Goal: Transaction & Acquisition: Purchase product/service

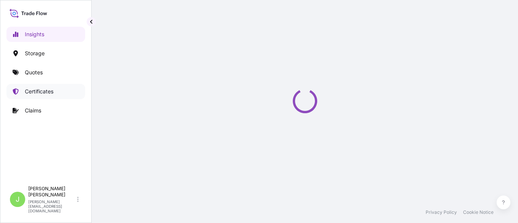
select select "2025"
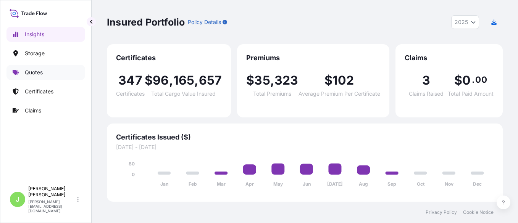
click at [41, 72] on p "Quotes" at bounding box center [34, 73] width 18 height 8
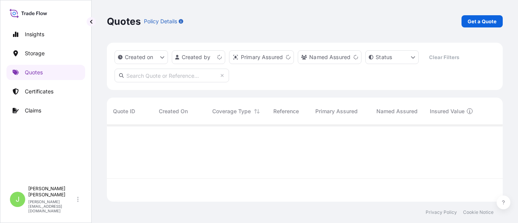
scroll to position [74, 388]
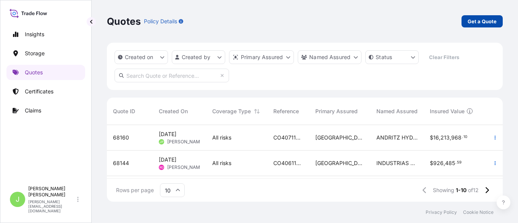
click at [468, 20] on p "Get a Quote" at bounding box center [481, 22] width 29 height 8
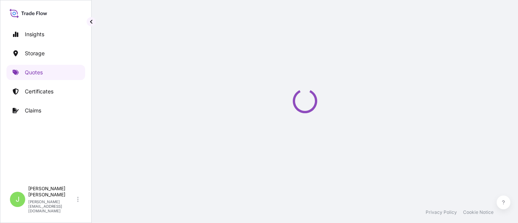
select select "Water"
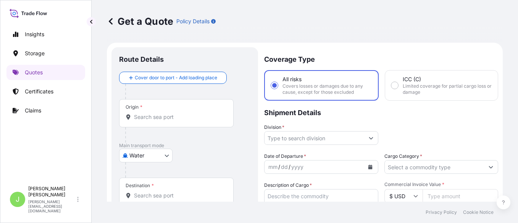
scroll to position [12, 0]
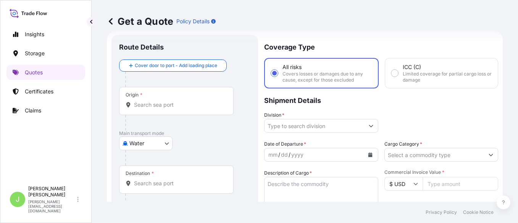
click at [186, 105] on input "Origin *" at bounding box center [179, 105] width 90 height 8
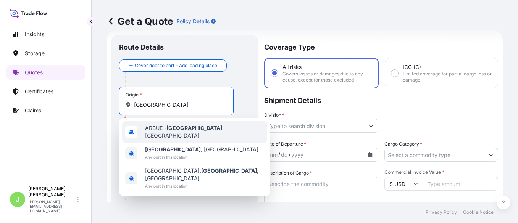
click at [227, 130] on span "ARBUE - [GEOGRAPHIC_DATA] , [GEOGRAPHIC_DATA]" at bounding box center [204, 131] width 119 height 15
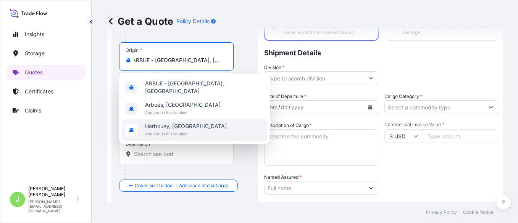
scroll to position [0, 0]
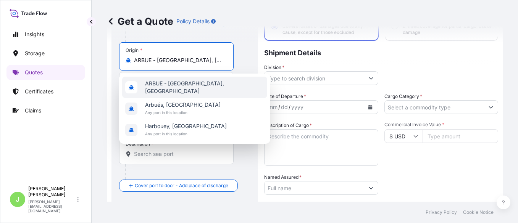
click at [210, 87] on span "ARBUE - [GEOGRAPHIC_DATA], [GEOGRAPHIC_DATA]" at bounding box center [204, 87] width 119 height 15
type input "ARBUE - [GEOGRAPHIC_DATA], [GEOGRAPHIC_DATA]"
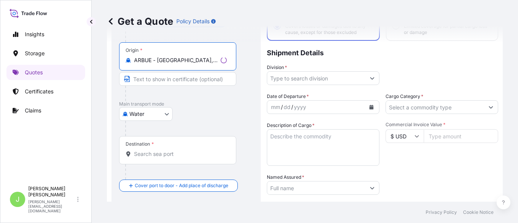
click at [203, 157] on input "Destination *" at bounding box center [180, 154] width 93 height 8
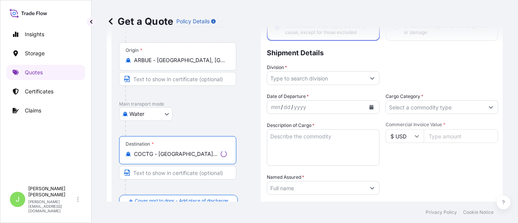
type input "COCTG - [GEOGRAPHIC_DATA], [GEOGRAPHIC_DATA]"
click at [220, 118] on div "Water Air Water Inland" at bounding box center [186, 114] width 134 height 14
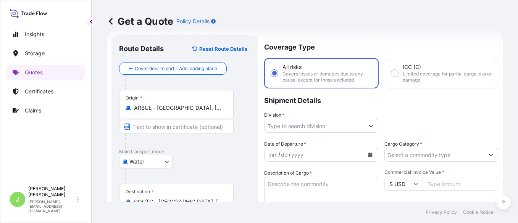
scroll to position [60, 0]
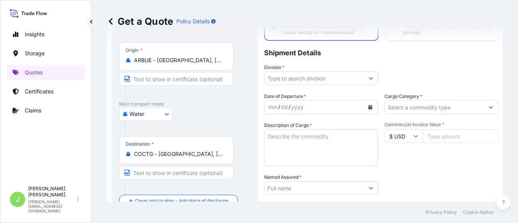
click at [245, 97] on div "Origin * [GEOGRAPHIC_DATA] - [GEOGRAPHIC_DATA], [GEOGRAPHIC_DATA]" at bounding box center [184, 71] width 131 height 59
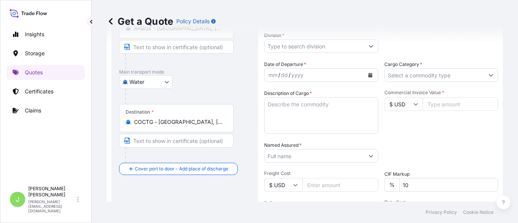
scroll to position [98, 0]
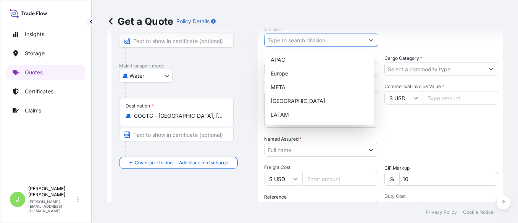
click at [319, 45] on input "Division *" at bounding box center [314, 40] width 100 height 14
click at [301, 110] on div "LATAM" at bounding box center [318, 115] width 103 height 14
type input "LATAM"
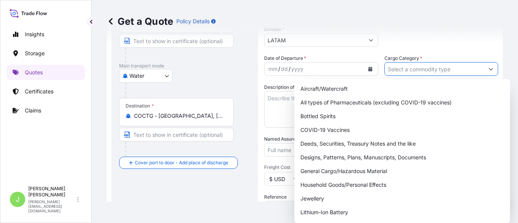
click at [417, 67] on input "Cargo Category *" at bounding box center [435, 69] width 100 height 14
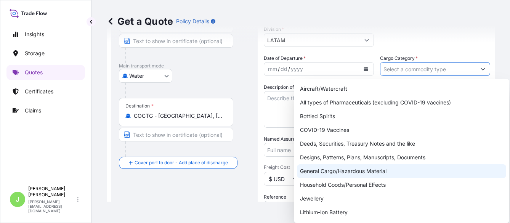
click at [337, 176] on div "General Cargo/Hazardous Material" at bounding box center [401, 171] width 209 height 14
type input "General Cargo/Hazardous Material"
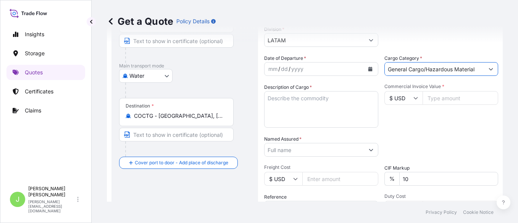
click at [368, 69] on icon "Calendar" at bounding box center [370, 69] width 4 height 5
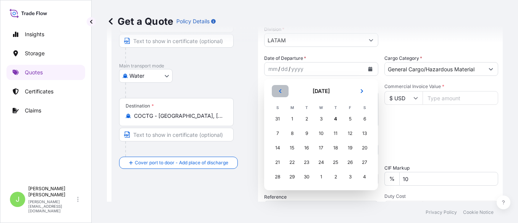
click at [283, 91] on button "Previous" at bounding box center [280, 91] width 17 height 12
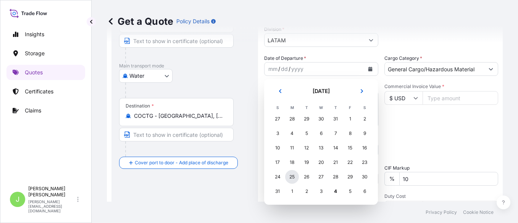
click at [290, 179] on div "25" at bounding box center [292, 177] width 14 height 14
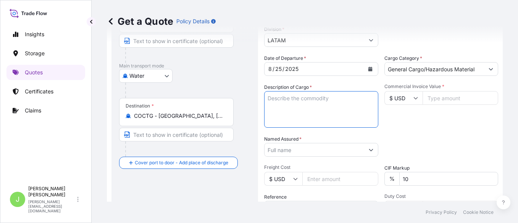
click at [326, 110] on textarea "Description of Cargo *" at bounding box center [321, 109] width 114 height 37
paste textarea "0,18% min USD 40 CABLES DE COBRE DE BAJA TENSIÓN VS. DIMENSIONES EN BOBINAS [PE…"
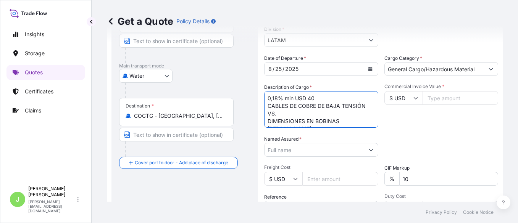
scroll to position [5, 0]
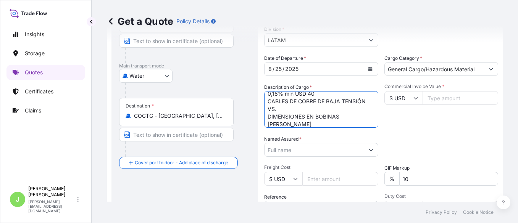
type textarea "0,18% min USD 40 CABLES DE COBRE DE BAJA TENSIÓN VS. DIMENSIONES EN BOBINAS [PE…"
drag, startPoint x: 418, startPoint y: 142, endPoint x: 316, endPoint y: 127, distance: 102.9
click at [418, 142] on div "Packing Category Type to search a container mode Please select a primary mode o…" at bounding box center [441, 145] width 114 height 21
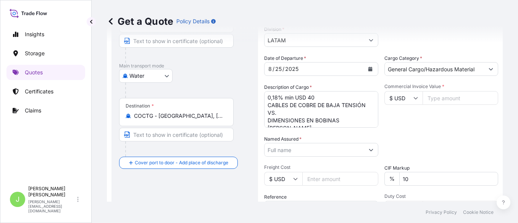
scroll to position [0, 0]
click at [434, 103] on input "Commercial Invoice Value *" at bounding box center [460, 98] width 76 height 14
type input "147399"
click at [355, 13] on div "Get a Quote Policy Details" at bounding box center [305, 21] width 396 height 43
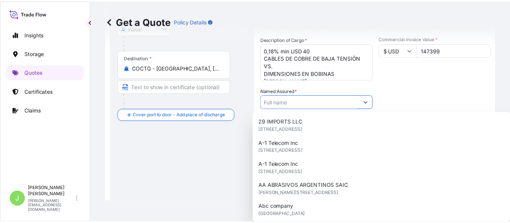
click at [315, 106] on input "Named Assured *" at bounding box center [314, 102] width 100 height 14
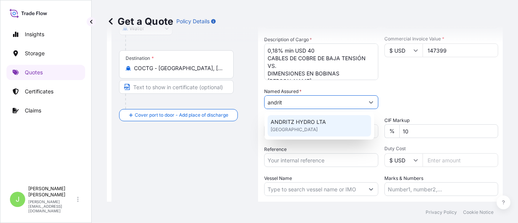
type input "andrit"
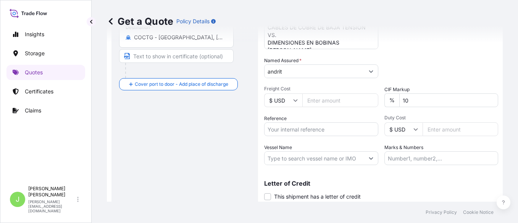
scroll to position [193, 0]
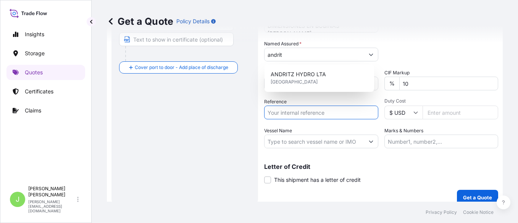
click at [322, 111] on input "Reference" at bounding box center [321, 113] width 114 height 14
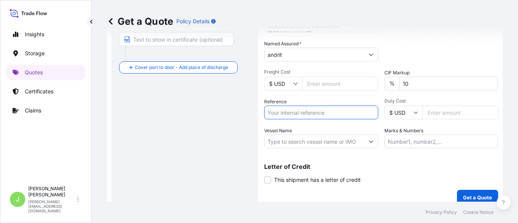
paste input "CO4071150571"
type input "CO4071150571"
click at [198, 144] on div "Route Details Reset Route Details Cover door to port - Add loading place Place …" at bounding box center [184, 30] width 131 height 336
click at [288, 140] on input "Vessel Name" at bounding box center [314, 142] width 100 height 14
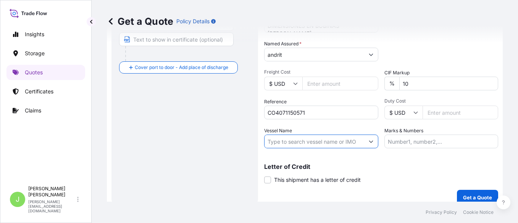
paste input "MSC PHOENIX 2524N"
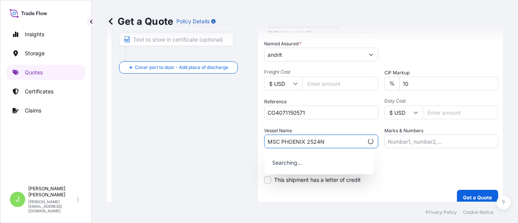
drag, startPoint x: 306, startPoint y: 143, endPoint x: 378, endPoint y: 140, distance: 72.9
click at [307, 143] on input "MSC PHOENIX 2524N" at bounding box center [313, 142] width 99 height 14
type input "MSC PHOENIX // 2524N"
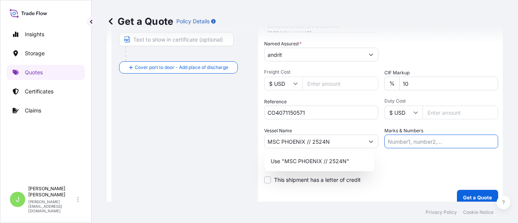
click at [412, 140] on input "Marks & Numbers" at bounding box center [441, 142] width 114 height 14
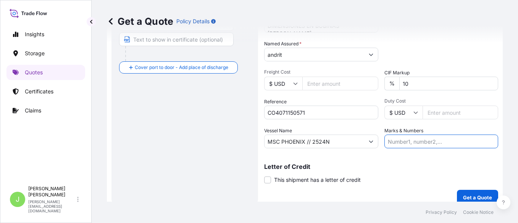
paste input "ONEYBUEF08833800"
click at [384, 142] on input "ONEYBUEF08833800 // VENTA DEL SEGURO:" at bounding box center [441, 142] width 114 height 14
click at [441, 142] on input "ONEYBUEF08833800 // VENTA DEL SEGURO:" at bounding box center [441, 142] width 114 height 14
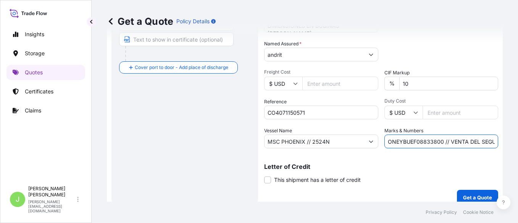
click at [414, 182] on div "Letter of Credit This shipment has a letter of credit Letter of credit * Letter…" at bounding box center [381, 174] width 234 height 20
click at [442, 141] on input "ONEYBUEF08833800 // VENTA DEL SEGURO:" at bounding box center [441, 142] width 114 height 14
click at [472, 139] on input "ONEYBUEF08833800 // VENTA DEL SEGURO:" at bounding box center [441, 142] width 114 height 14
click at [462, 137] on input "ONEYBUEF08833800 // VENTA DEL SEGURO:" at bounding box center [441, 142] width 114 height 14
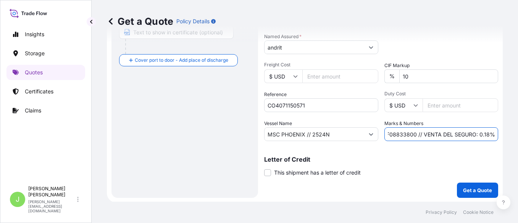
scroll to position [201, 0]
type input "ONEYBUEF08833800 // VENTA DEL SEGURO: 0.18%"
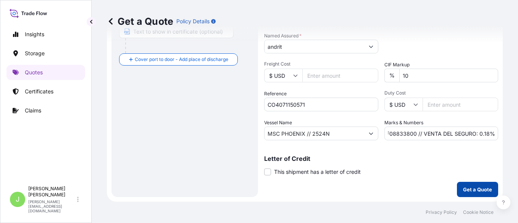
scroll to position [0, 0]
click at [463, 186] on p "Get a Quote" at bounding box center [477, 190] width 29 height 8
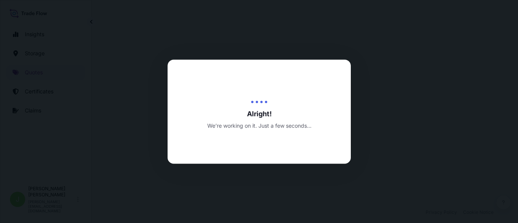
select select "Water"
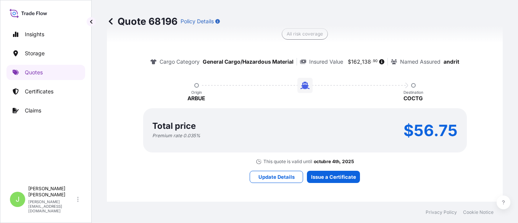
scroll to position [611, 0]
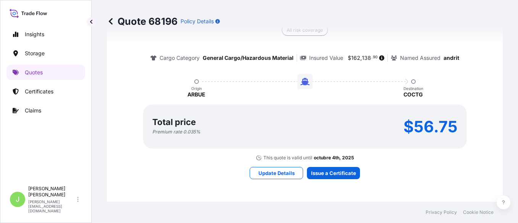
click at [416, 130] on p "$56.75" at bounding box center [430, 127] width 54 height 12
copy p "56.75"
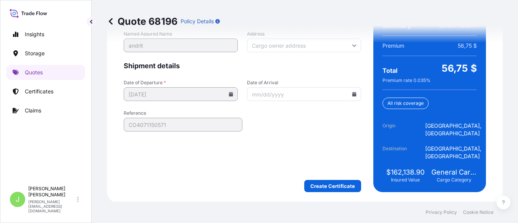
scroll to position [1258, 0]
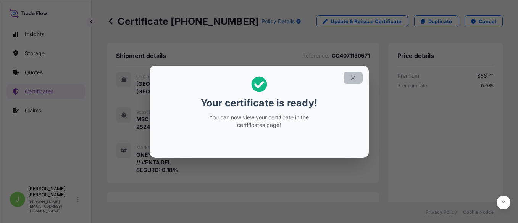
click at [354, 74] on icon "button" at bounding box center [352, 77] width 7 height 7
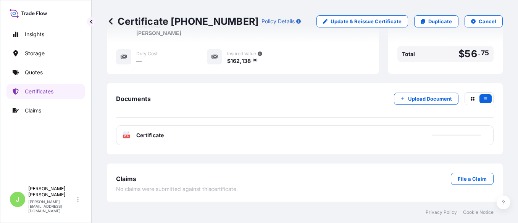
scroll to position [274, 0]
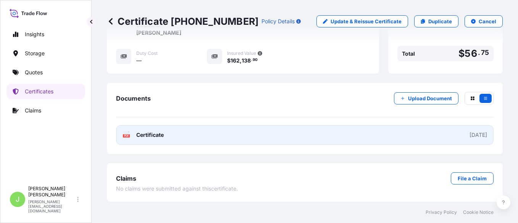
click at [193, 135] on link "PDF Certificate [DATE]" at bounding box center [304, 135] width 377 height 20
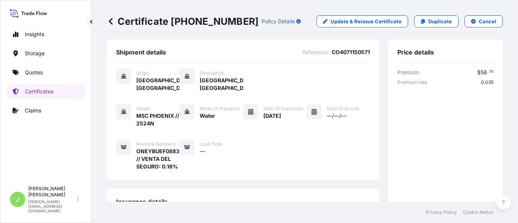
scroll to position [0, 0]
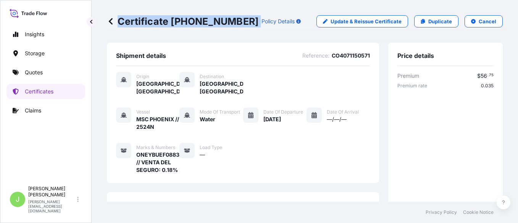
drag, startPoint x: 118, startPoint y: 21, endPoint x: 229, endPoint y: 25, distance: 110.7
click at [229, 25] on p "Certificate [PHONE_NUMBER]" at bounding box center [182, 21] width 151 height 12
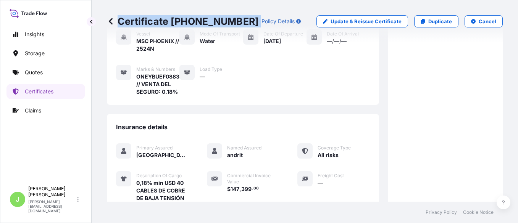
scroll to position [95, 0]
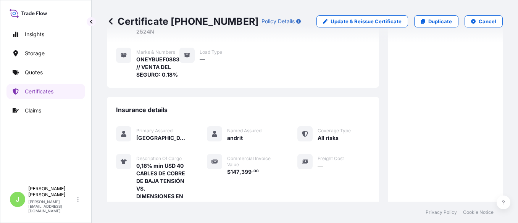
click at [238, 140] on span "andrit" at bounding box center [235, 138] width 16 height 8
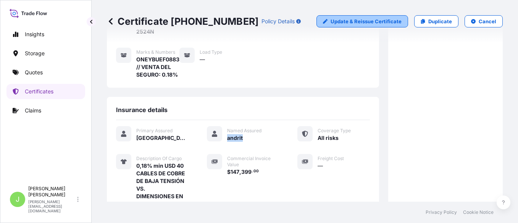
click at [341, 18] on p "Update & Reissue Certificate" at bounding box center [365, 22] width 71 height 8
select select "Water"
select select "31619"
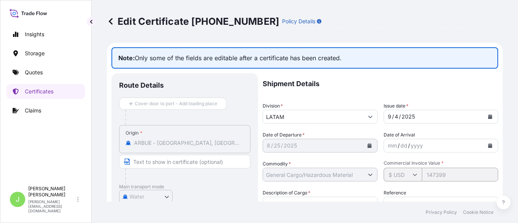
click at [111, 18] on icon at bounding box center [111, 22] width 8 height 8
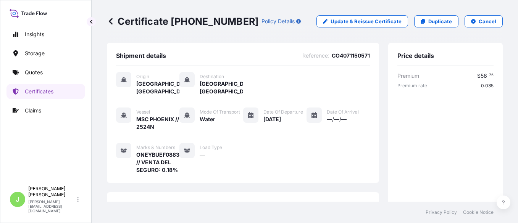
click at [111, 18] on icon at bounding box center [111, 22] width 8 height 8
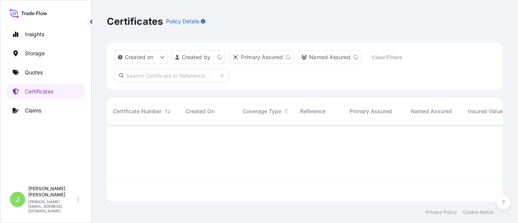
scroll to position [74, 388]
click at [41, 72] on p "Quotes" at bounding box center [34, 73] width 18 height 8
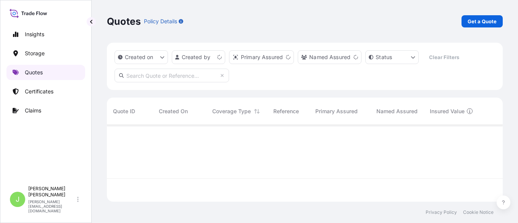
scroll to position [74, 388]
click at [479, 19] on p "Get a Quote" at bounding box center [481, 22] width 29 height 8
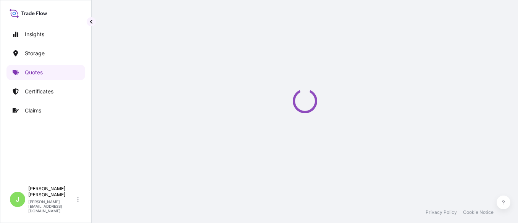
scroll to position [12, 0]
select select "Water"
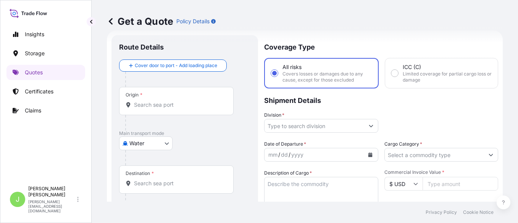
click at [169, 96] on div "Origin *" at bounding box center [176, 101] width 114 height 28
click at [169, 101] on input "Origin *" at bounding box center [179, 105] width 90 height 8
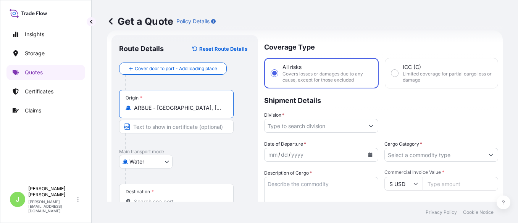
type input "ARBUE - [GEOGRAPHIC_DATA], [GEOGRAPHIC_DATA]"
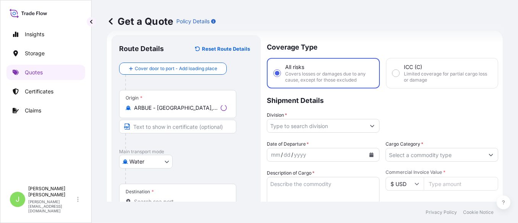
click at [239, 148] on div "Origin * [GEOGRAPHIC_DATA] - [GEOGRAPHIC_DATA], [GEOGRAPHIC_DATA]" at bounding box center [186, 119] width 134 height 59
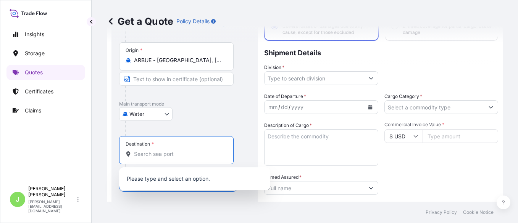
click at [173, 158] on input "Destination *" at bounding box center [179, 154] width 90 height 8
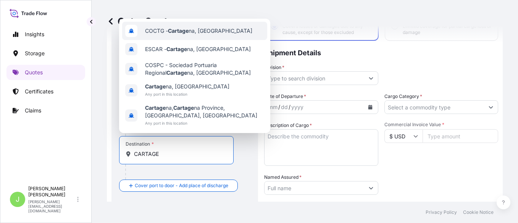
click at [206, 31] on span "COCTG - Cartage na, [GEOGRAPHIC_DATA]" at bounding box center [198, 31] width 107 height 8
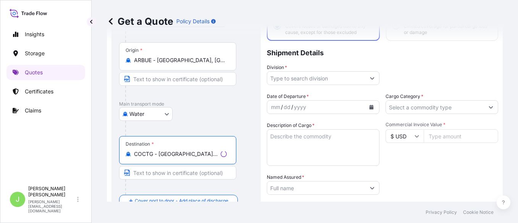
type input "COCTG - [GEOGRAPHIC_DATA], [GEOGRAPHIC_DATA]"
click at [242, 111] on div "Water Air Water Inland" at bounding box center [186, 114] width 134 height 14
click at [291, 76] on input "Division *" at bounding box center [314, 78] width 100 height 14
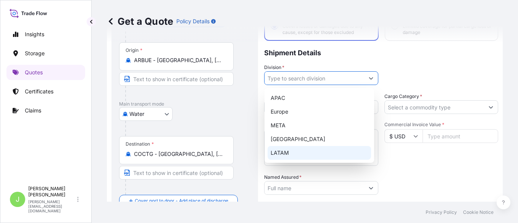
click at [299, 151] on div "LATAM" at bounding box center [318, 153] width 103 height 14
type input "LATAM"
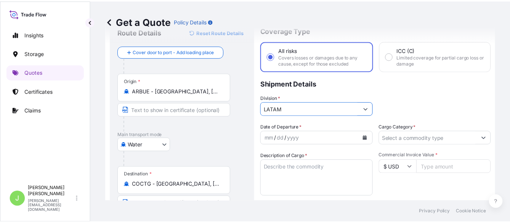
scroll to position [12, 0]
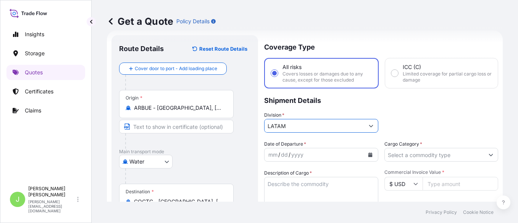
click at [409, 157] on input "Cargo Category *" at bounding box center [435, 155] width 100 height 14
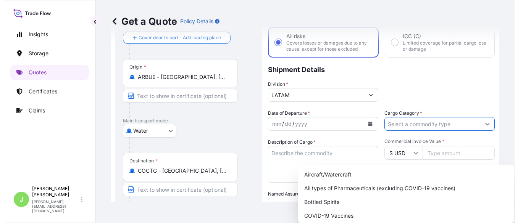
scroll to position [60, 0]
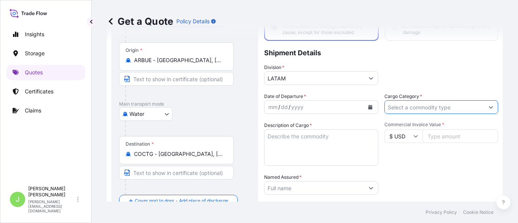
click at [432, 76] on div "Division * LATAM" at bounding box center [381, 74] width 234 height 21
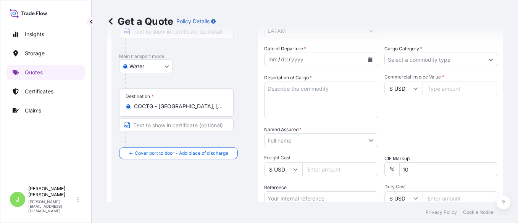
click at [432, 63] on input "Cargo Category *" at bounding box center [435, 60] width 100 height 14
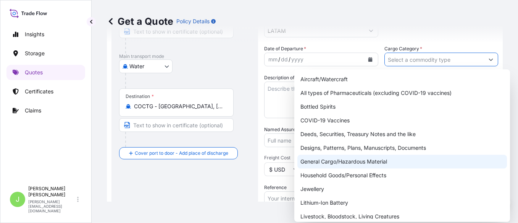
click at [351, 163] on div "General Cargo/Hazardous Material" at bounding box center [401, 162] width 209 height 14
type input "General Cargo/Hazardous Material"
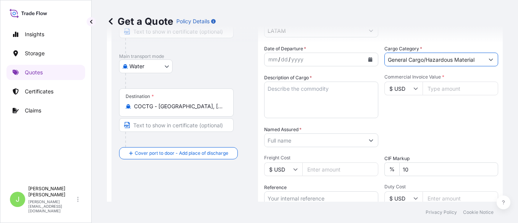
click at [459, 143] on div "Packing Category Type to search a container mode Please select a primary mode o…" at bounding box center [441, 136] width 114 height 21
click at [320, 93] on textarea "Description of Cargo *" at bounding box center [321, 100] width 114 height 37
paste textarea "0,18% min USD 40 CABLES DE COBRE DE BAJA TENSIÓN VS. DIMENSIONES EN BOBINAS [PE…"
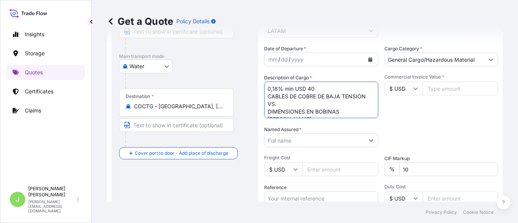
scroll to position [5, 0]
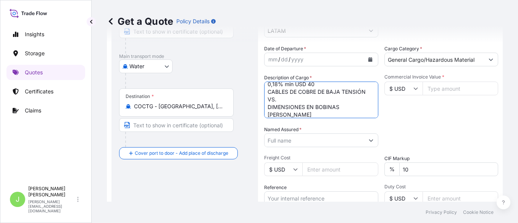
type textarea "0,18% min USD 40 CABLES DE COBRE DE BAJA TENSIÓN VS. DIMENSIONES EN BOBINAS [PE…"
click at [420, 116] on div "Commercial Invoice Value * $ USD" at bounding box center [441, 96] width 114 height 44
click at [369, 58] on button "Calendar" at bounding box center [370, 59] width 12 height 12
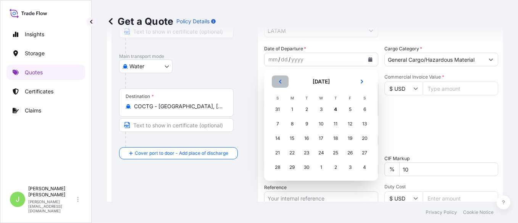
click at [280, 79] on icon "Previous" at bounding box center [280, 81] width 5 height 5
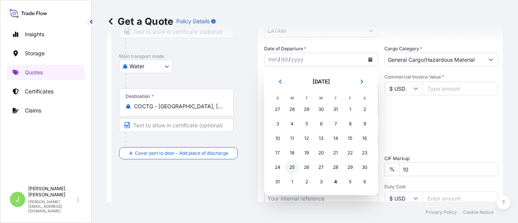
click at [288, 171] on div "25" at bounding box center [292, 168] width 14 height 14
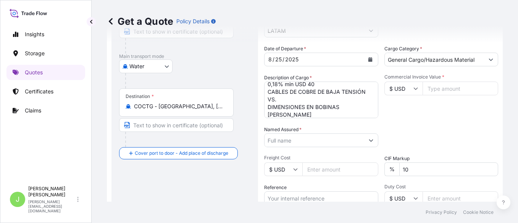
click at [410, 127] on div "Packing Category Type to search a container mode Please select a primary mode o…" at bounding box center [441, 136] width 114 height 21
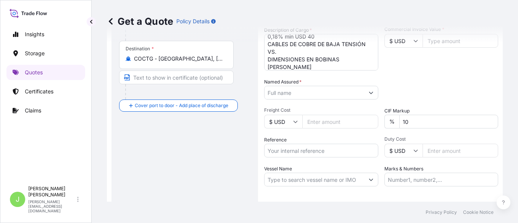
click at [436, 40] on div "Get a Quote Policy Details" at bounding box center [305, 21] width 396 height 43
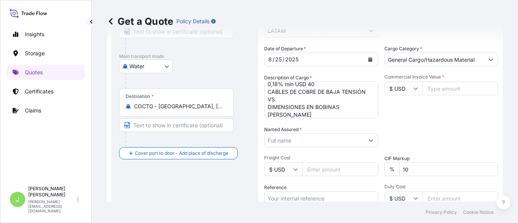
click at [435, 88] on input "Commercial Invoice Value *" at bounding box center [460, 89] width 76 height 14
type input "147399"
click at [428, 127] on div "Packing Category Type to search a container mode Please select a primary mode o…" at bounding box center [441, 136] width 114 height 21
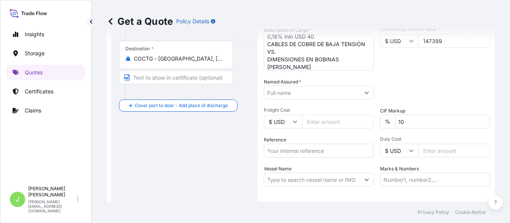
click at [311, 91] on input "Named Assured *" at bounding box center [312, 93] width 96 height 14
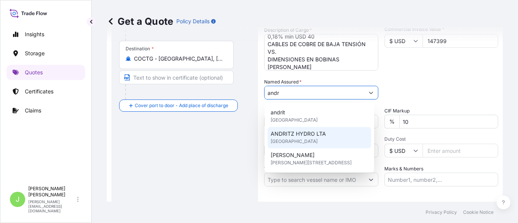
click at [303, 139] on span "[GEOGRAPHIC_DATA]" at bounding box center [293, 142] width 47 height 8
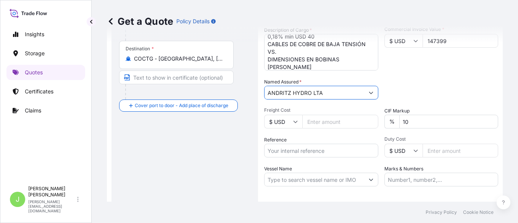
type input "ANDRITZ HYDRO LTA"
click at [196, 159] on div "Route Details Reset Route Details Cover door to port - Add loading place Place …" at bounding box center [184, 68] width 131 height 336
click at [291, 152] on input "Reference" at bounding box center [321, 151] width 114 height 14
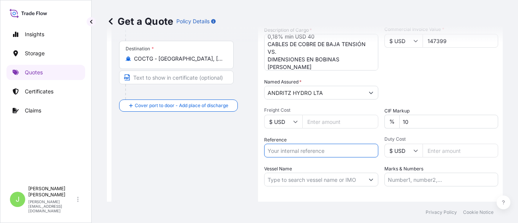
click at [190, 165] on div "Route Details Reset Route Details Cover door to port - Add loading place Place …" at bounding box center [184, 68] width 131 height 336
click at [319, 153] on input "Reference" at bounding box center [321, 151] width 114 height 14
paste input "CO4071150571"
type input "CO4071150571"
click at [204, 154] on div "Route Details Reset Route Details Cover door to port - Add loading place Place …" at bounding box center [184, 68] width 131 height 336
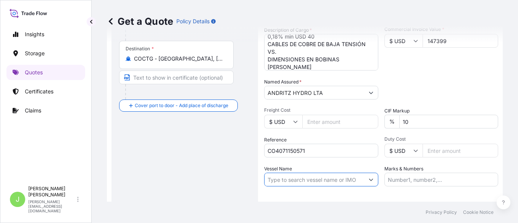
click at [305, 180] on input "Vessel Name" at bounding box center [314, 180] width 100 height 14
paste input "MSC PHOENIX 2524N"
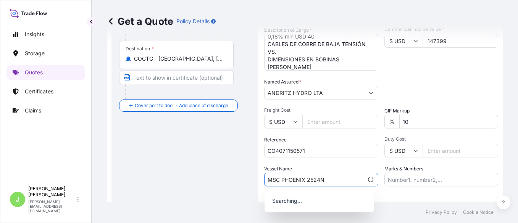
click at [306, 180] on input "MSC PHOENIX 2524N" at bounding box center [313, 180] width 99 height 14
type input "MSC PHOENIX // 2524N"
click at [447, 180] on input "Marks & Numbers" at bounding box center [441, 180] width 114 height 14
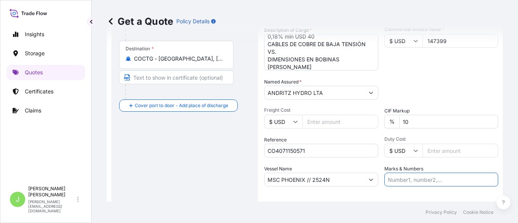
paste input "ONEYBUEF08833800"
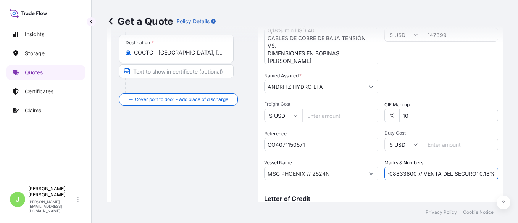
scroll to position [201, 0]
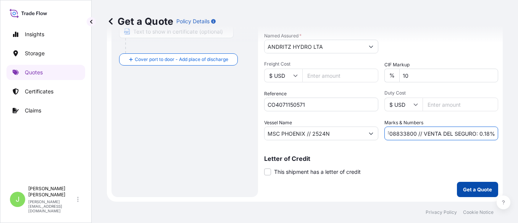
type input "ONEYBUEF08833800 // VENTA DEL SEGURO: 0.18%"
click at [463, 190] on p "Get a Quote" at bounding box center [477, 190] width 29 height 8
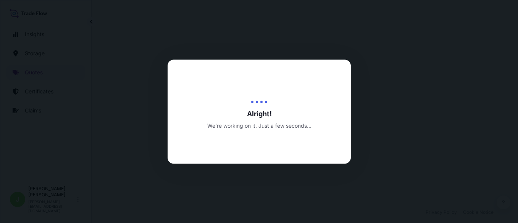
select select "Water"
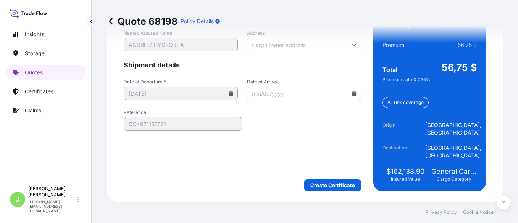
scroll to position [1258, 0]
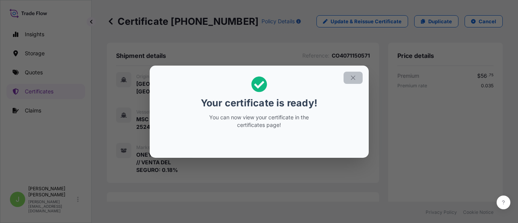
click at [352, 76] on icon "button" at bounding box center [352, 77] width 7 height 7
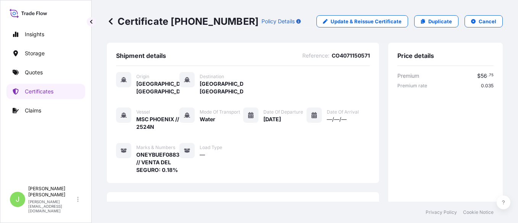
click at [136, 25] on p "Certificate [PHONE_NUMBER]" at bounding box center [182, 21] width 151 height 12
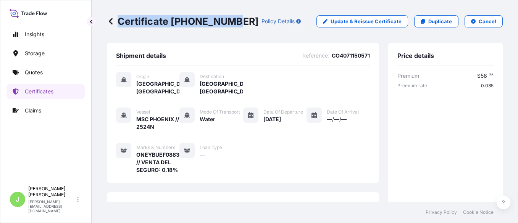
drag, startPoint x: 117, startPoint y: 20, endPoint x: 229, endPoint y: 21, distance: 111.8
click at [229, 21] on p "Certificate [PHONE_NUMBER]" at bounding box center [182, 21] width 151 height 12
copy p "Certificate [PHONE_NUMBER]"
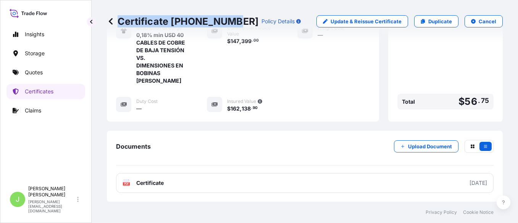
scroll to position [282, 0]
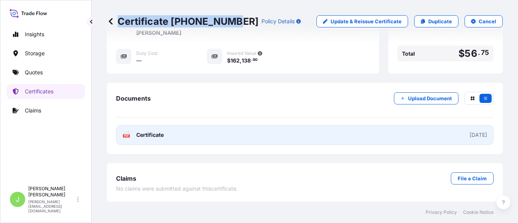
click at [257, 138] on link "PDF Certificate [DATE]" at bounding box center [304, 135] width 377 height 20
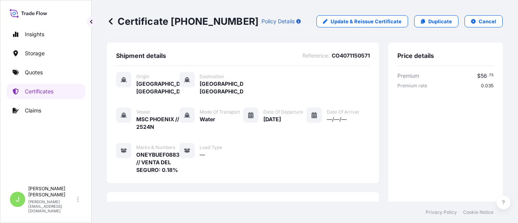
click at [113, 24] on icon at bounding box center [111, 22] width 8 height 8
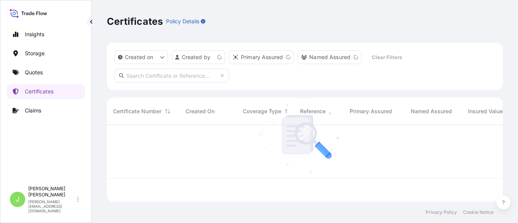
scroll to position [74, 388]
click at [43, 69] on link "Quotes" at bounding box center [45, 72] width 79 height 15
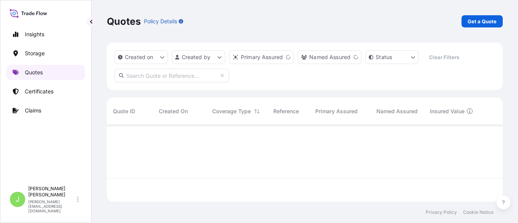
scroll to position [74, 388]
click at [500, 21] on link "Get a Quote" at bounding box center [481, 21] width 41 height 12
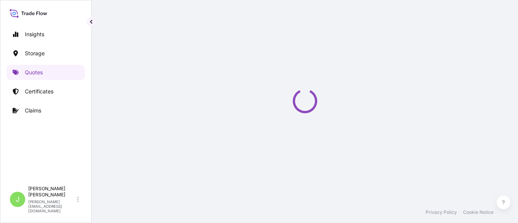
select select "Water"
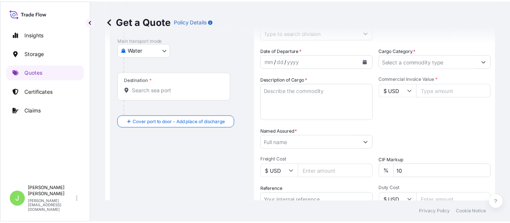
scroll to position [108, 0]
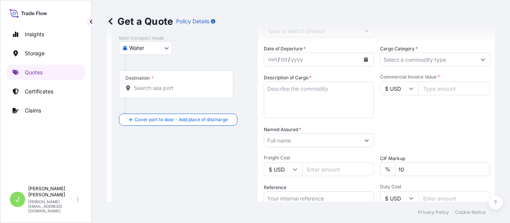
click at [287, 142] on input "Named Assured *" at bounding box center [312, 141] width 96 height 14
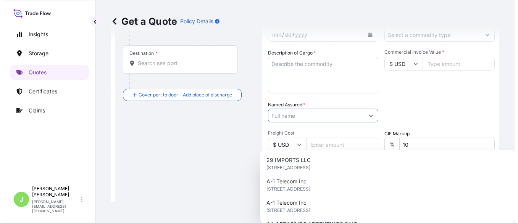
scroll to position [155, 0]
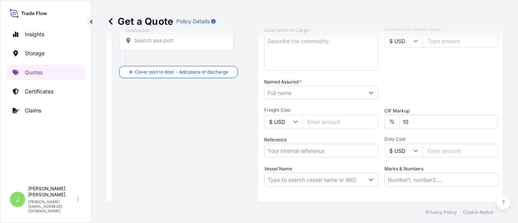
click at [216, 132] on div "Route Details Cover door to port - Add loading place Place of loading Road / In…" at bounding box center [184, 68] width 131 height 336
click at [274, 144] on input "Reference" at bounding box center [321, 151] width 114 height 14
paste input "CO4011154205"
type input "CO4011154205"
click at [176, 143] on div "Route Details Cover door to port - Add loading place Place of loading Road / In…" at bounding box center [184, 68] width 131 height 336
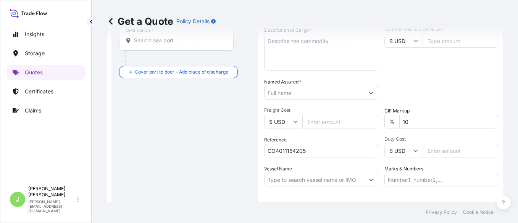
click at [341, 119] on input "Freight Cost" at bounding box center [340, 122] width 76 height 14
type input "600"
click at [170, 164] on div "Route Details Cover door to port - Add loading place Place of loading Road / In…" at bounding box center [184, 68] width 131 height 336
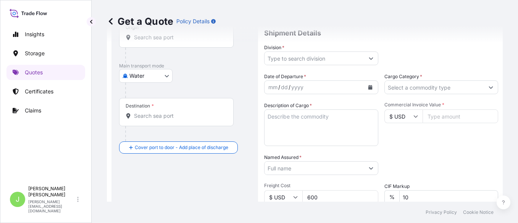
scroll to position [60, 0]
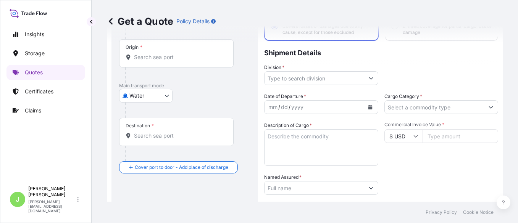
click at [364, 108] on button "Calendar" at bounding box center [370, 107] width 12 height 12
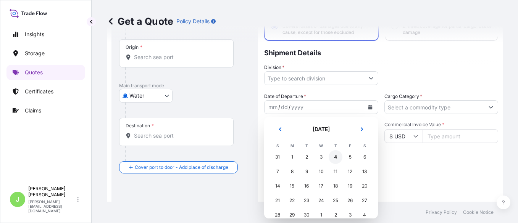
click at [332, 159] on div "4" at bounding box center [335, 157] width 14 height 14
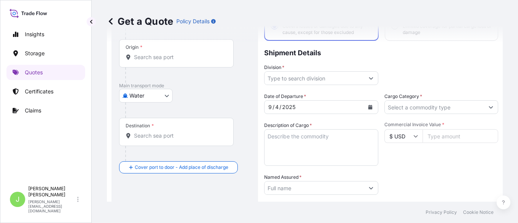
drag, startPoint x: 315, startPoint y: 86, endPoint x: 315, endPoint y: 81, distance: 4.6
click at [315, 83] on div "Coverage Type All risks Covers losses or damages due to any cause, except for t…" at bounding box center [381, 162] width 234 height 351
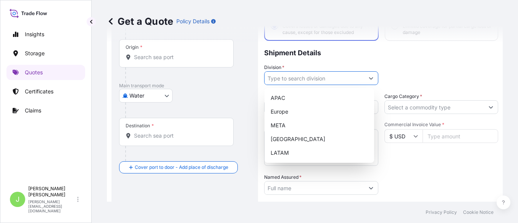
click at [315, 81] on input "Division *" at bounding box center [314, 78] width 100 height 14
click at [330, 150] on div "LATAM" at bounding box center [318, 153] width 103 height 14
type input "LATAM"
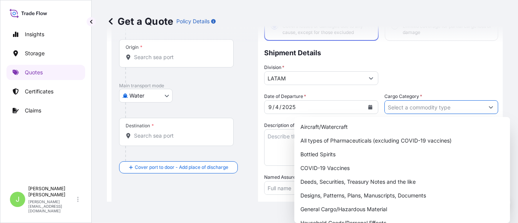
click at [424, 105] on input "Cargo Category *" at bounding box center [435, 107] width 100 height 14
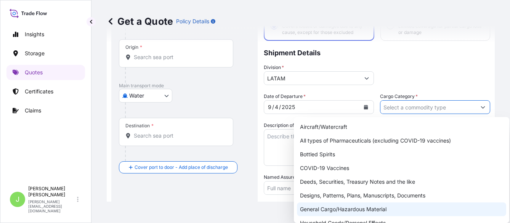
click at [361, 211] on div "General Cargo/Hazardous Material" at bounding box center [401, 210] width 209 height 14
type input "General Cargo/Hazardous Material"
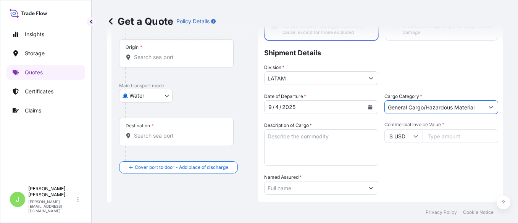
click at [433, 170] on div "Date of Departure * 9 / 4 / 2025 Cargo Category * General Cargo/Hazardous Mater…" at bounding box center [381, 187] width 234 height 189
click at [130, 105] on div at bounding box center [187, 110] width 125 height 15
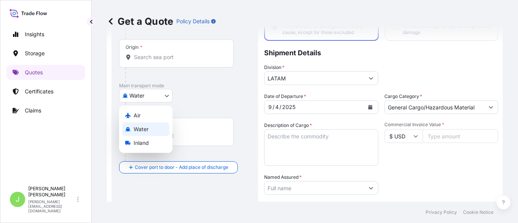
click at [136, 97] on body "20 options available. Insights Storage Quotes Certificates Claims J Juan Pallar…" at bounding box center [259, 111] width 518 height 223
click at [148, 112] on div "Air" at bounding box center [145, 116] width 47 height 14
select select "Air"
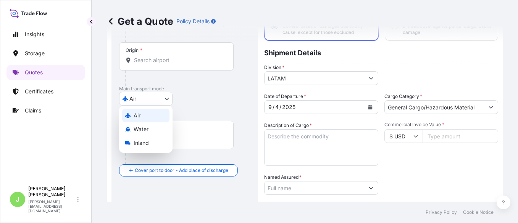
scroll to position [61, 0]
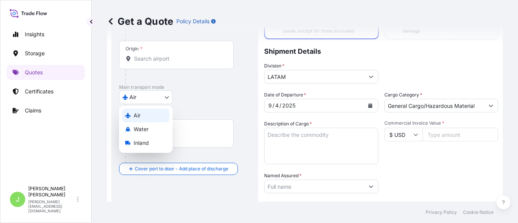
click at [217, 106] on div at bounding box center [187, 111] width 125 height 15
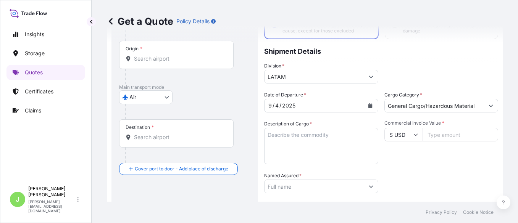
click at [450, 139] on input "Commercial Invoice Value *" at bounding box center [460, 135] width 76 height 14
type input "121.7"
click at [454, 185] on div "Packing Category Type to search a container mode Please select a primary mode o…" at bounding box center [441, 182] width 114 height 21
click at [307, 139] on textarea "Description of Cargo *" at bounding box center [321, 146] width 114 height 37
paste textarea "Bomba hidraulica de turbina a gas"
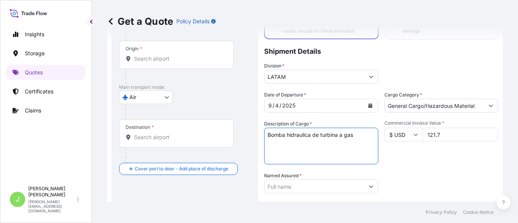
type textarea "Bomba hidraulica de turbina a gas"
click at [421, 164] on div "Commercial Invoice Value * $ USD 121.7" at bounding box center [441, 142] width 114 height 44
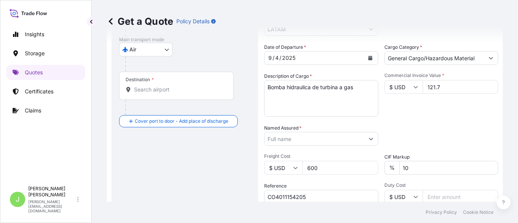
scroll to position [157, 0]
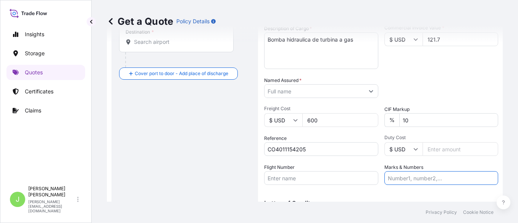
drag, startPoint x: 420, startPoint y: 179, endPoint x: 350, endPoint y: 177, distance: 70.2
click at [420, 179] on input "Marks & Numbers" at bounding box center [441, 178] width 114 height 14
click at [296, 179] on input "Flight Number" at bounding box center [321, 178] width 114 height 14
paste input "045-16334312"
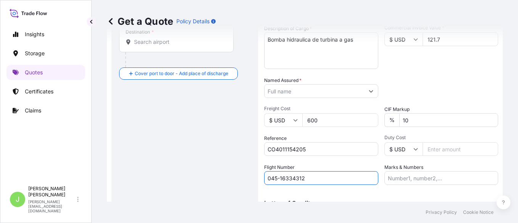
type input "045-16334312"
click at [170, 174] on div "Route Details Reset Route Details Cover door to port - Add loading place Place …" at bounding box center [184, 66] width 131 height 336
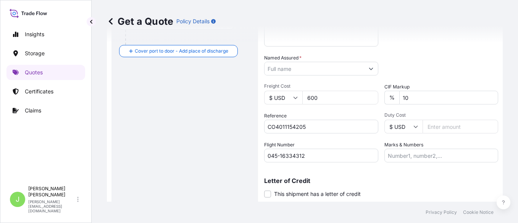
scroll to position [201, 0]
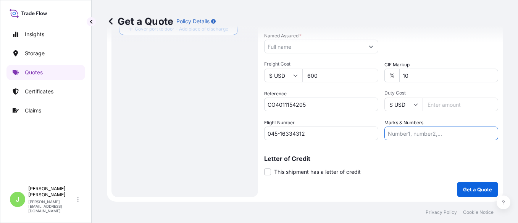
click at [399, 133] on input "Marks & Numbers" at bounding box center [441, 134] width 114 height 14
paste input "US55120877963"
paste input "045-16334312"
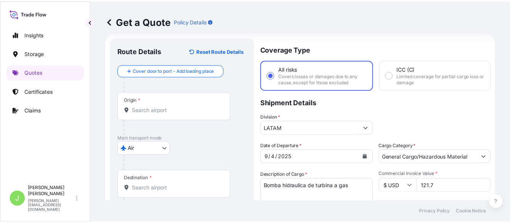
scroll to position [58, 0]
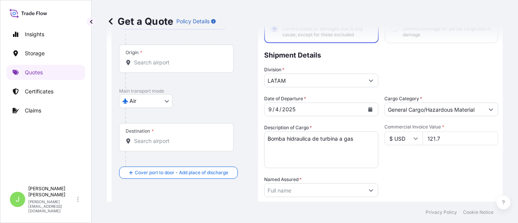
type input "US55120877963 - 045-16334312 // VENTA DEL SEGURO: 22%"
click at [321, 187] on input "Named Assured *" at bounding box center [314, 190] width 100 height 14
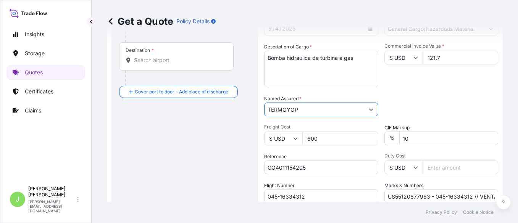
scroll to position [153, 0]
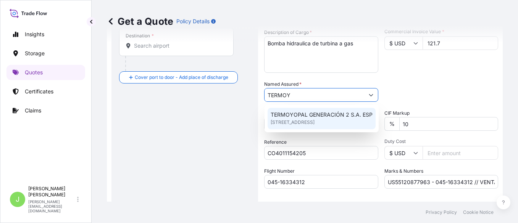
click at [338, 112] on span "TERMOYOPAL GENERACIÓN 2 S.A. ESP" at bounding box center [321, 115] width 102 height 8
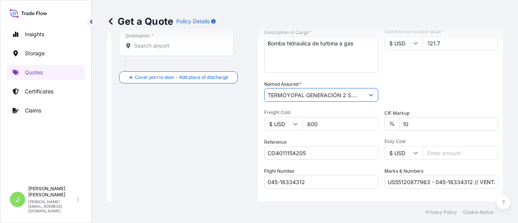
type input "TERMOYOPAL GENERACIÓN 2 S.A. ESP"
click at [497, 77] on div "Get a Quote Policy Details Route Details Reset Route Details Cover door to port…" at bounding box center [305, 101] width 426 height 202
click at [412, 77] on div "Date of Departure * 9 / 4 / 2025 Cargo Category * General Cargo/Hazardous Mater…" at bounding box center [381, 94] width 234 height 189
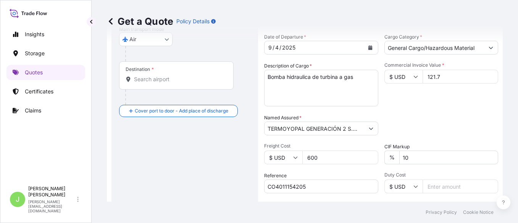
scroll to position [10, 0]
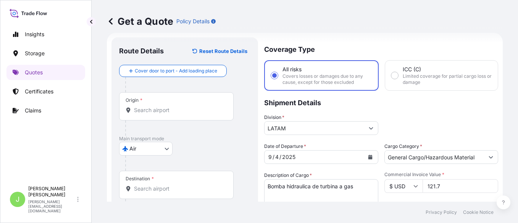
click at [201, 100] on div "Origin *" at bounding box center [176, 106] width 114 height 28
click at [201, 106] on input "Origin *" at bounding box center [179, 110] width 90 height 8
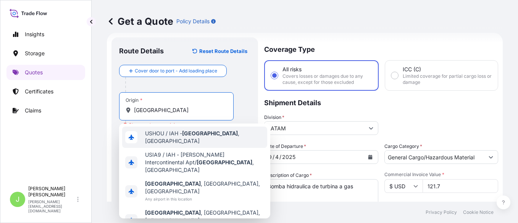
click at [260, 137] on div "USHOU / IAH - Houston , United States" at bounding box center [194, 137] width 145 height 21
type input "USHOU / IAH - Houston, United States"
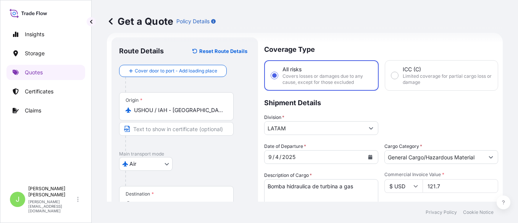
scroll to position [58, 0]
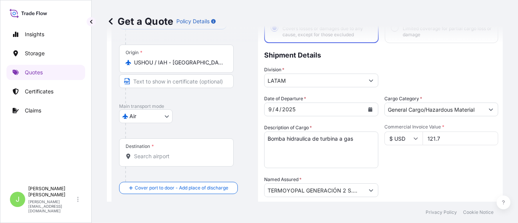
click at [193, 159] on input "Destination *" at bounding box center [179, 157] width 90 height 8
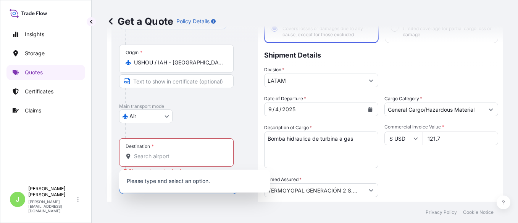
click at [208, 150] on div "Destination *" at bounding box center [176, 152] width 114 height 28
click at [208, 153] on input "Destination * Please select a destination" at bounding box center [179, 157] width 90 height 8
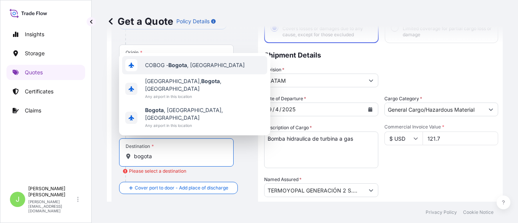
click at [200, 74] on div "COBOG - Bogota , Colombia" at bounding box center [194, 65] width 145 height 18
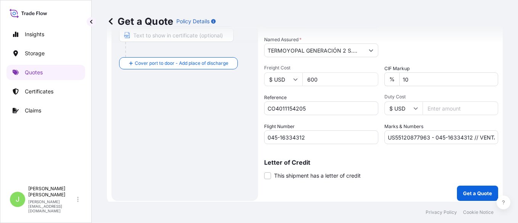
scroll to position [201, 0]
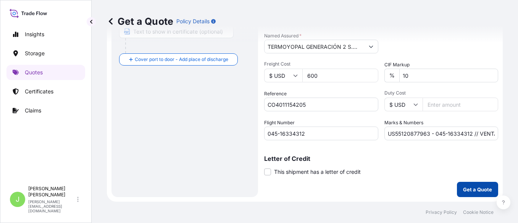
type input "COBOG - Bogota, Colombia"
click at [468, 184] on button "Get a Quote" at bounding box center [477, 189] width 41 height 15
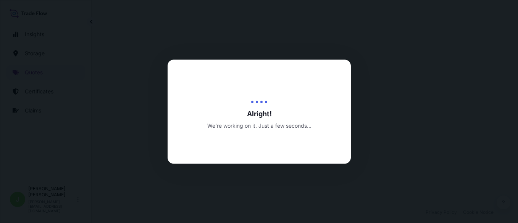
select select "Air"
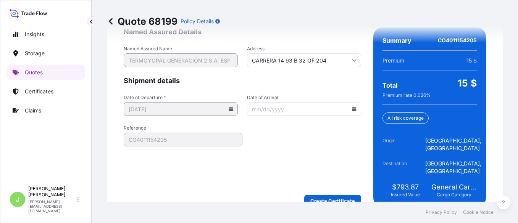
scroll to position [1261, 0]
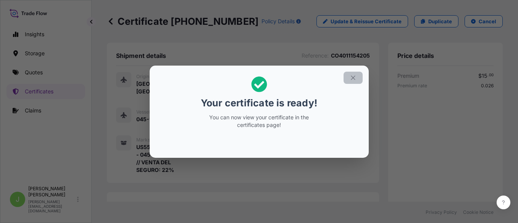
click at [353, 75] on icon "button" at bounding box center [352, 77] width 7 height 7
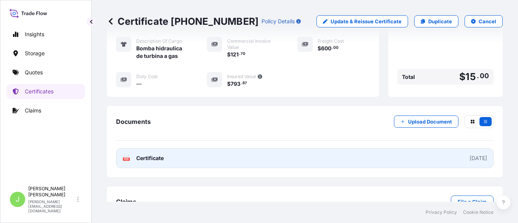
scroll to position [251, 0]
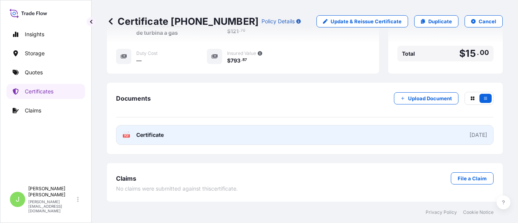
click at [330, 137] on link "PDF Certificate [DATE]" at bounding box center [304, 135] width 377 height 20
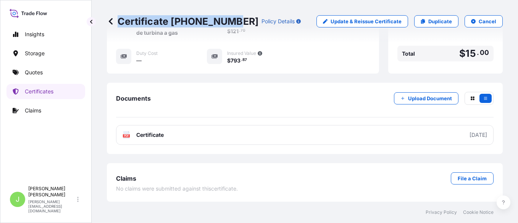
drag, startPoint x: 119, startPoint y: 20, endPoint x: 227, endPoint y: 22, distance: 108.4
click at [227, 22] on p "Certificate 31619-367-1" at bounding box center [182, 21] width 151 height 12
copy p "Certificate 31619-367-1"
